Goal: Find specific page/section

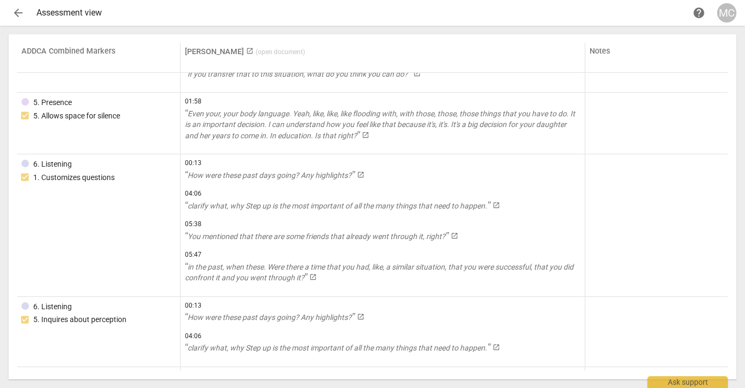
scroll to position [1744, 0]
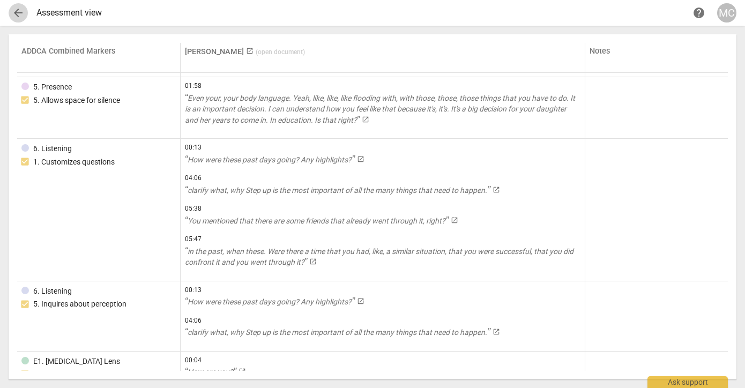
click at [17, 11] on span "arrow_back" at bounding box center [18, 12] width 13 height 13
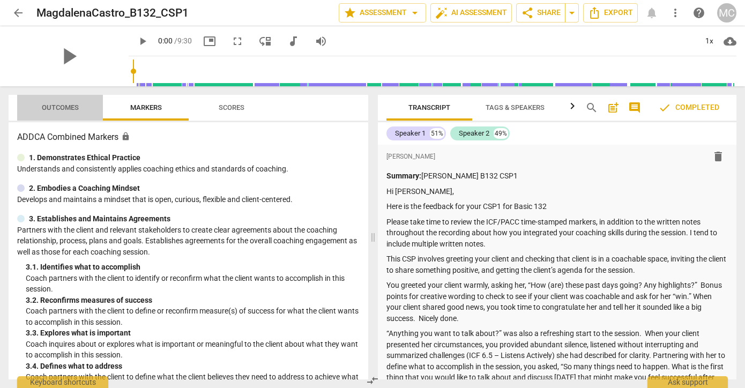
click at [65, 110] on span "Outcomes" at bounding box center [60, 107] width 37 height 8
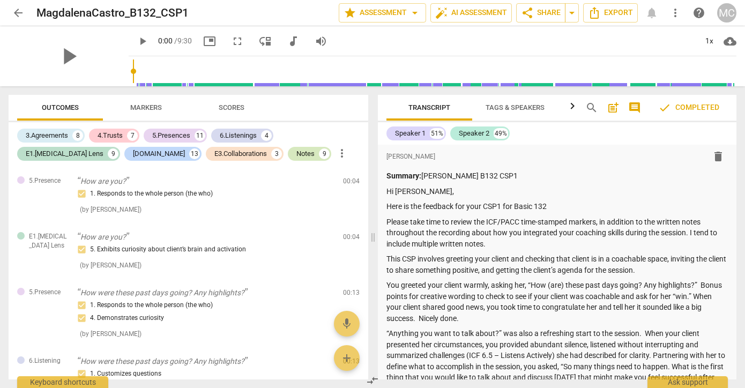
click at [296, 155] on div "Notes" at bounding box center [305, 154] width 18 height 11
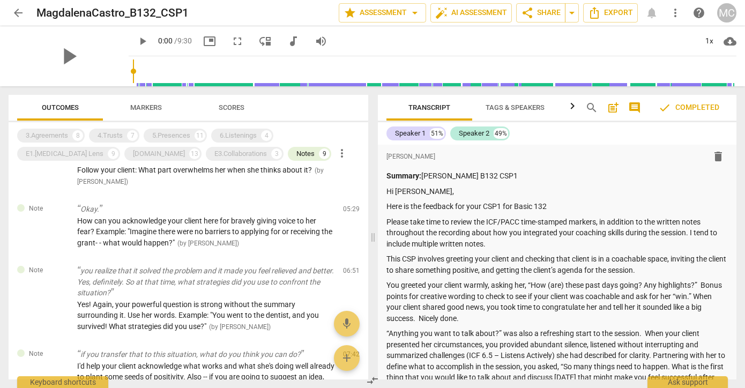
scroll to position [118, 0]
click at [146, 110] on span "Markers" at bounding box center [146, 107] width 32 height 8
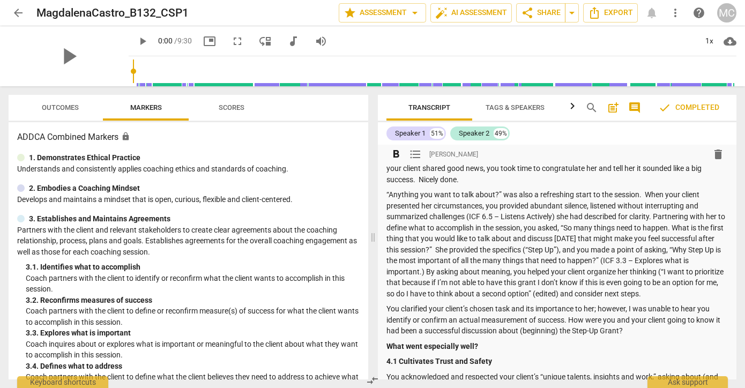
scroll to position [146, 0]
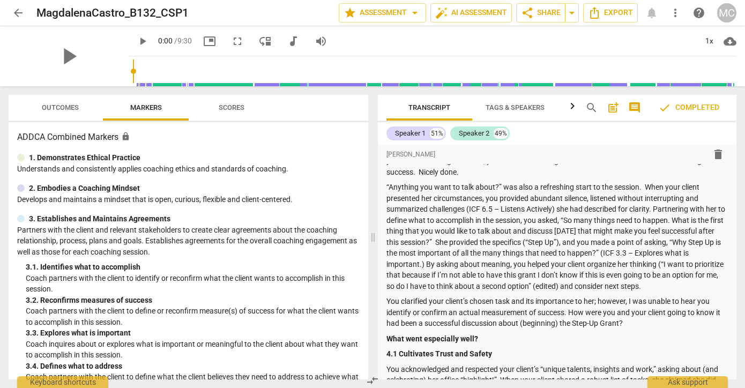
click at [227, 104] on span "Scores" at bounding box center [232, 107] width 26 height 8
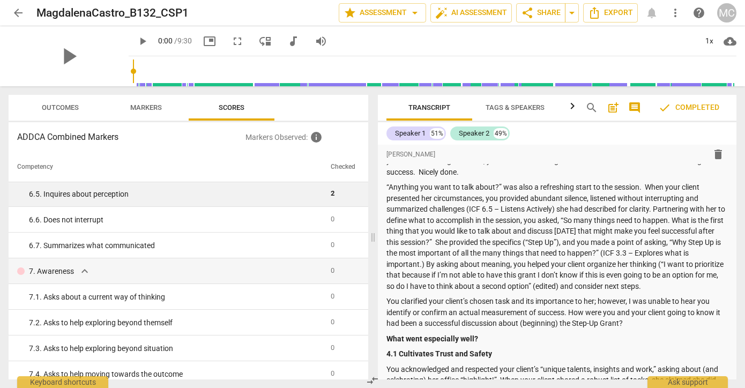
scroll to position [581, 0]
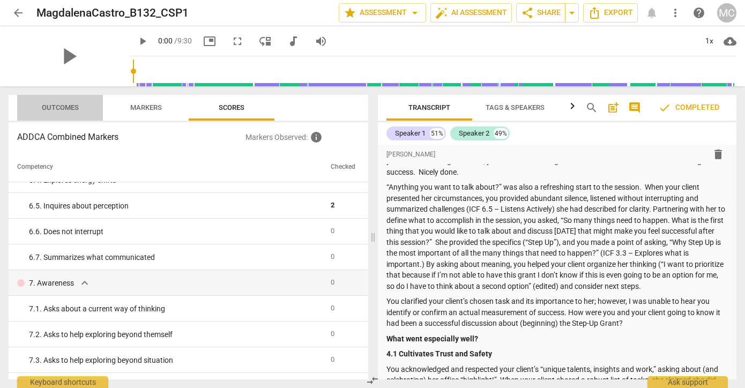
click at [71, 115] on button "Outcomes" at bounding box center [60, 108] width 86 height 26
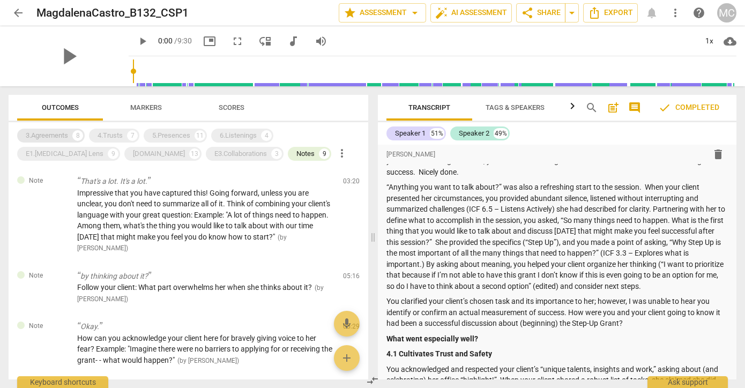
click at [54, 138] on div "3.Agreements" at bounding box center [47, 135] width 42 height 11
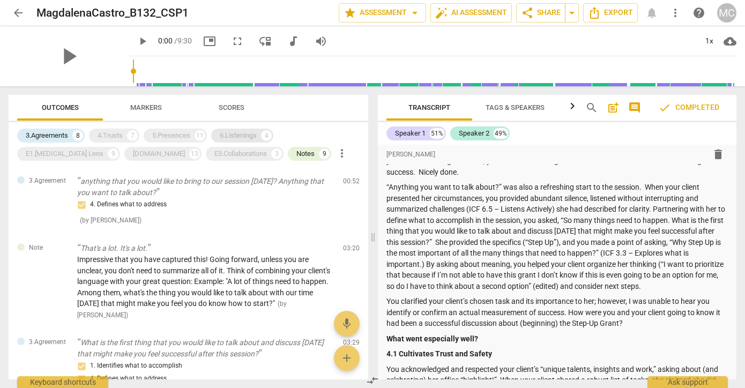
click at [236, 133] on div "6.Listenings" at bounding box center [238, 135] width 37 height 11
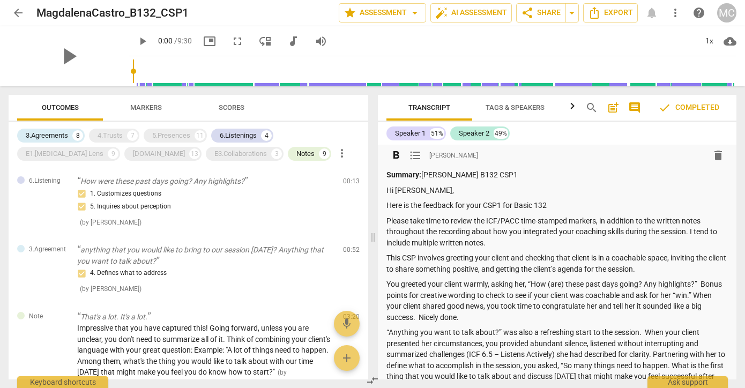
scroll to position [0, 0]
